Goal: Navigation & Orientation: Find specific page/section

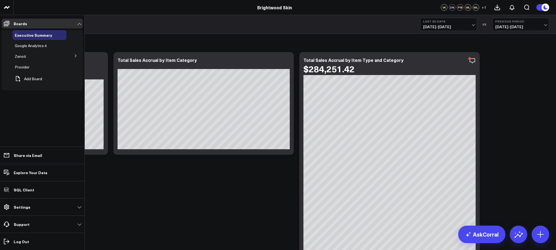
click at [54, 59] on div "Zenoti" at bounding box center [40, 56] width 54 height 10
click at [21, 55] on span "Zenoti" at bounding box center [20, 56] width 11 height 5
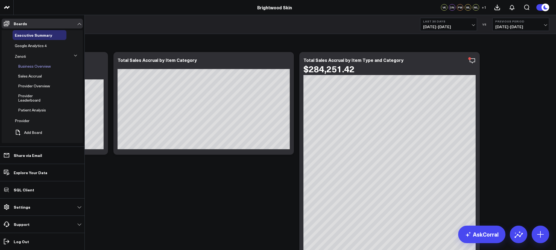
click at [42, 69] on div "Business Overview" at bounding box center [41, 66] width 51 height 10
click at [31, 63] on div "Business Overview" at bounding box center [41, 66] width 51 height 10
click at [28, 64] on span "Business Overview" at bounding box center [34, 65] width 33 height 5
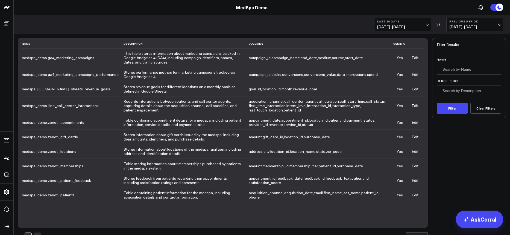
click at [418, 85] on td "Edit" at bounding box center [414, 88] width 17 height 14
click at [416, 90] on link "Edit" at bounding box center [415, 88] width 7 height 5
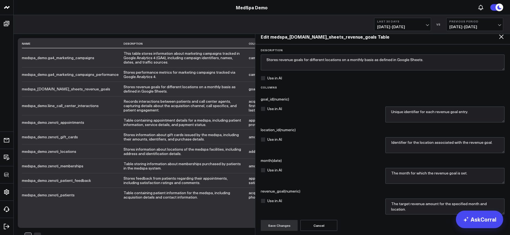
click at [502, 33] on icon at bounding box center [501, 36] width 7 height 7
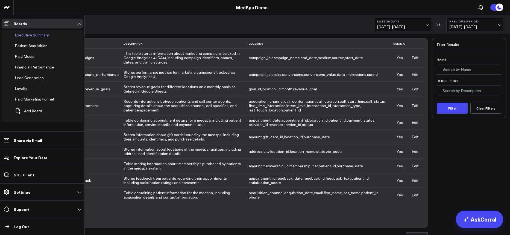
click at [26, 37] on span "Executive Summary" at bounding box center [32, 34] width 34 height 5
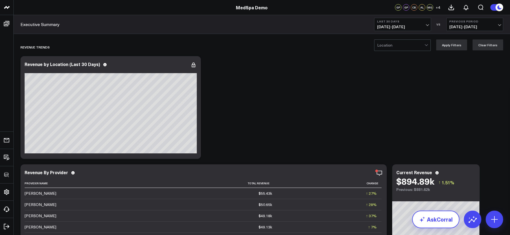
click at [428, 220] on link "AskCorral" at bounding box center [435, 218] width 47 height 17
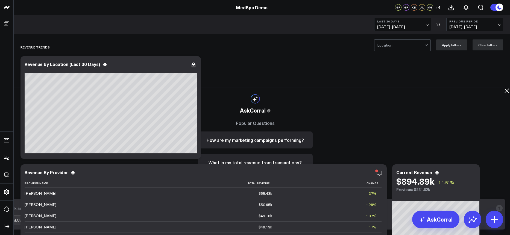
click at [6, 88] on icon at bounding box center [3, 90] width 5 height 5
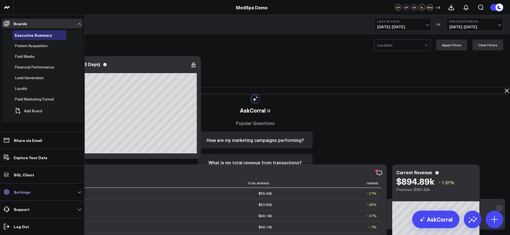
click at [15, 194] on p "Settings" at bounding box center [22, 191] width 17 height 4
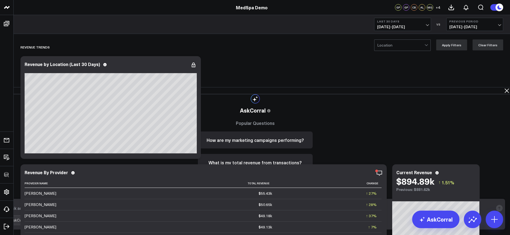
click at [504, 87] on icon at bounding box center [507, 90] width 7 height 7
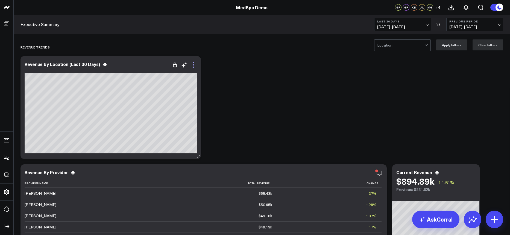
click at [194, 63] on icon at bounding box center [193, 65] width 7 height 7
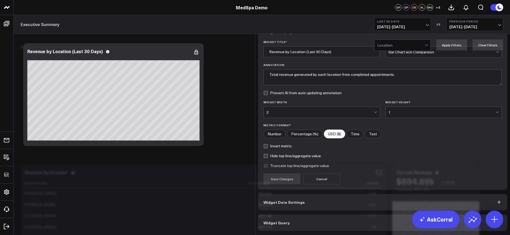
scroll to position [9, 0]
click at [302, 226] on button "Widget Query" at bounding box center [382, 222] width 249 height 16
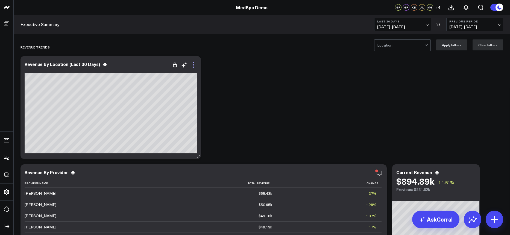
click at [196, 67] on icon at bounding box center [193, 65] width 7 height 7
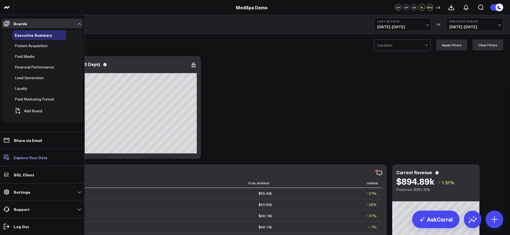
click at [19, 157] on p "Explore Your Data" at bounding box center [31, 157] width 34 height 4
click at [76, 191] on link "Settings" at bounding box center [42, 192] width 81 height 10
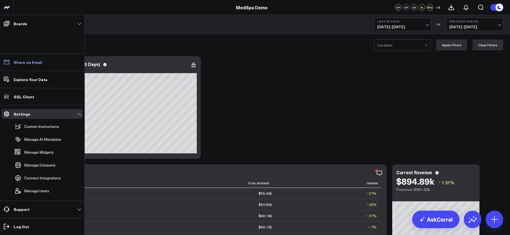
click at [33, 67] on link "Share via Email" at bounding box center [42, 62] width 81 height 10
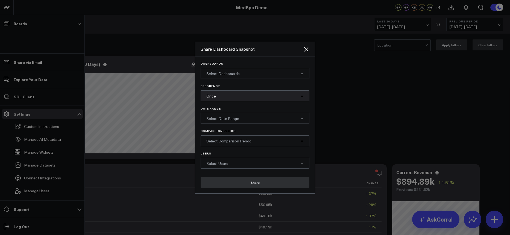
click at [153, 17] on div at bounding box center [255, 117] width 510 height 235
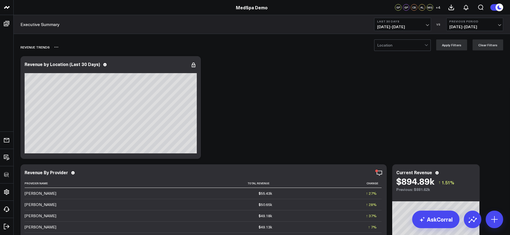
click at [147, 42] on div "REVENUE TRENDS" at bounding box center [231, 47] width 420 height 13
